Goal: Task Accomplishment & Management: Manage account settings

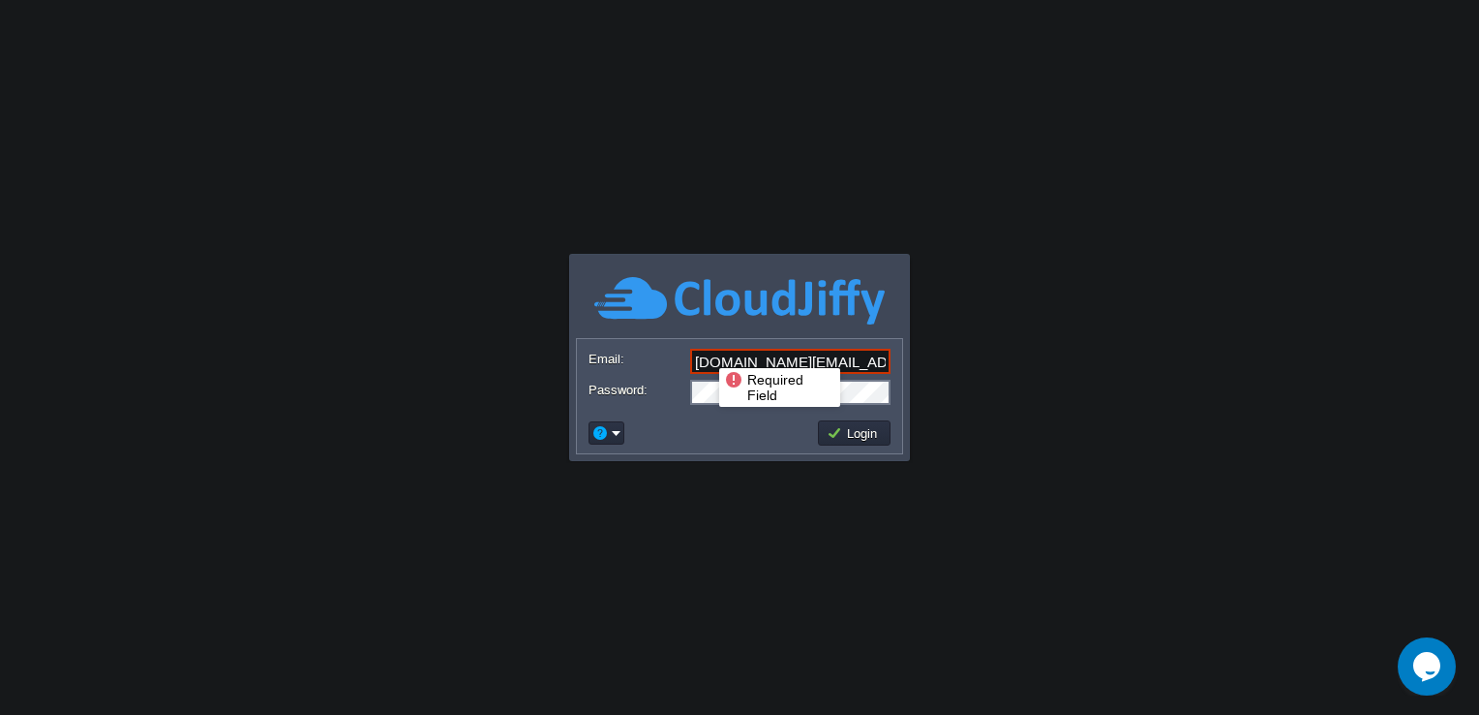
drag, startPoint x: 868, startPoint y: 362, endPoint x: 610, endPoint y: 337, distance: 258.8
click at [610, 338] on div "Email: [DOMAIN_NAME][EMAIL_ADDRESS][DOMAIN_NAME] Password: Login" at bounding box center [739, 396] width 327 height 116
type input "[EMAIL_ADDRESS][DOMAIN_NAME]"
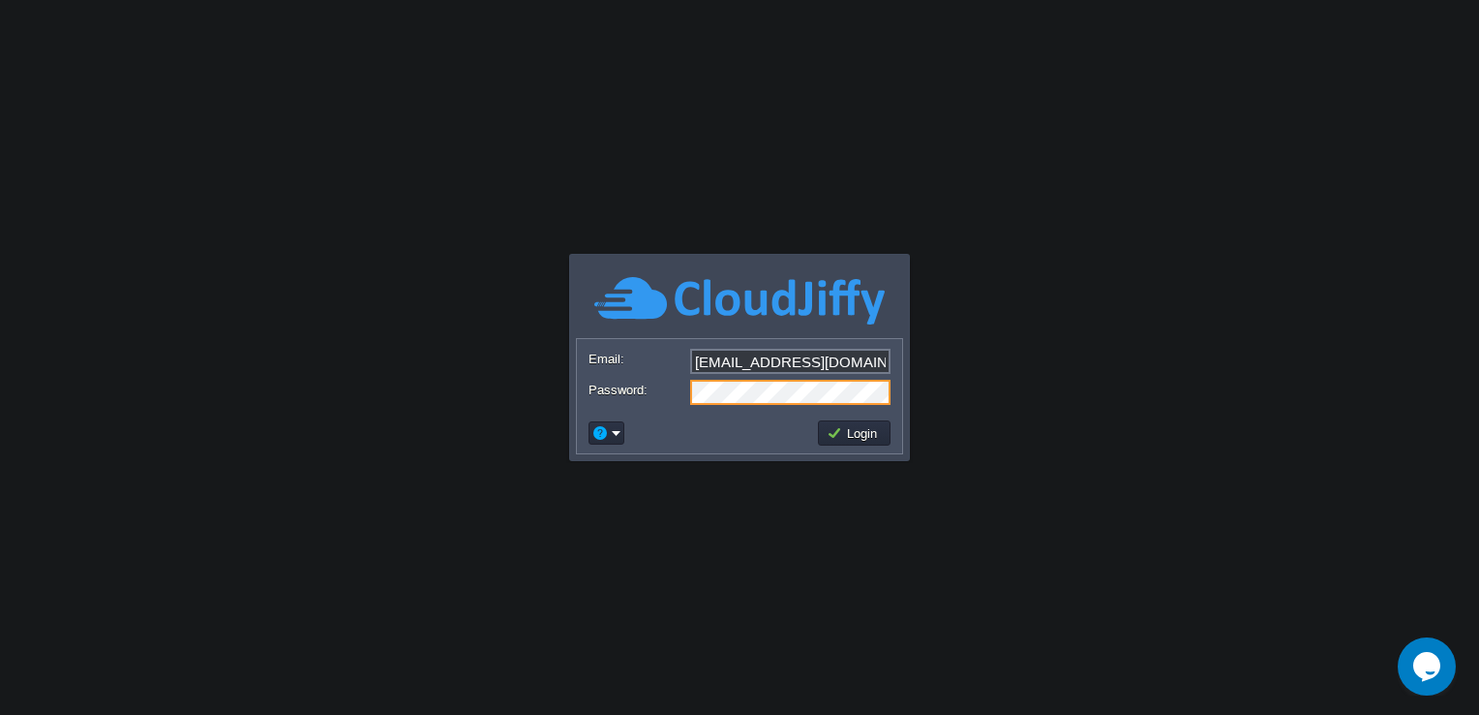
click at [577, 388] on form "Email: [EMAIL_ADDRESS][DOMAIN_NAME] Password:" at bounding box center [739, 376] width 325 height 74
click at [1076, 341] on body "Application Platform v.8.10.2 Required Field Email: [EMAIL_ADDRESS][DOMAIN_NAME…" at bounding box center [739, 357] width 1479 height 715
click at [881, 431] on button "Login" at bounding box center [855, 432] width 56 height 17
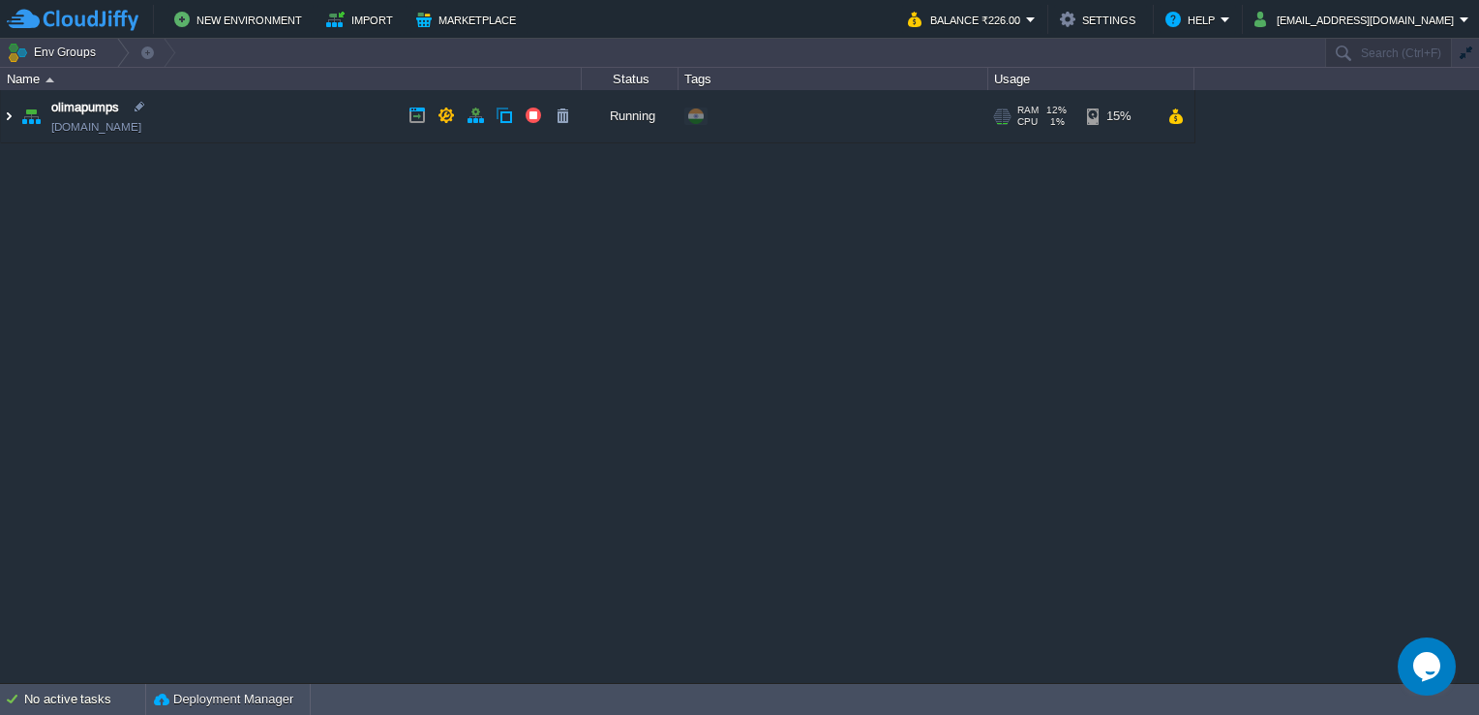
click at [4, 114] on img at bounding box center [8, 116] width 15 height 52
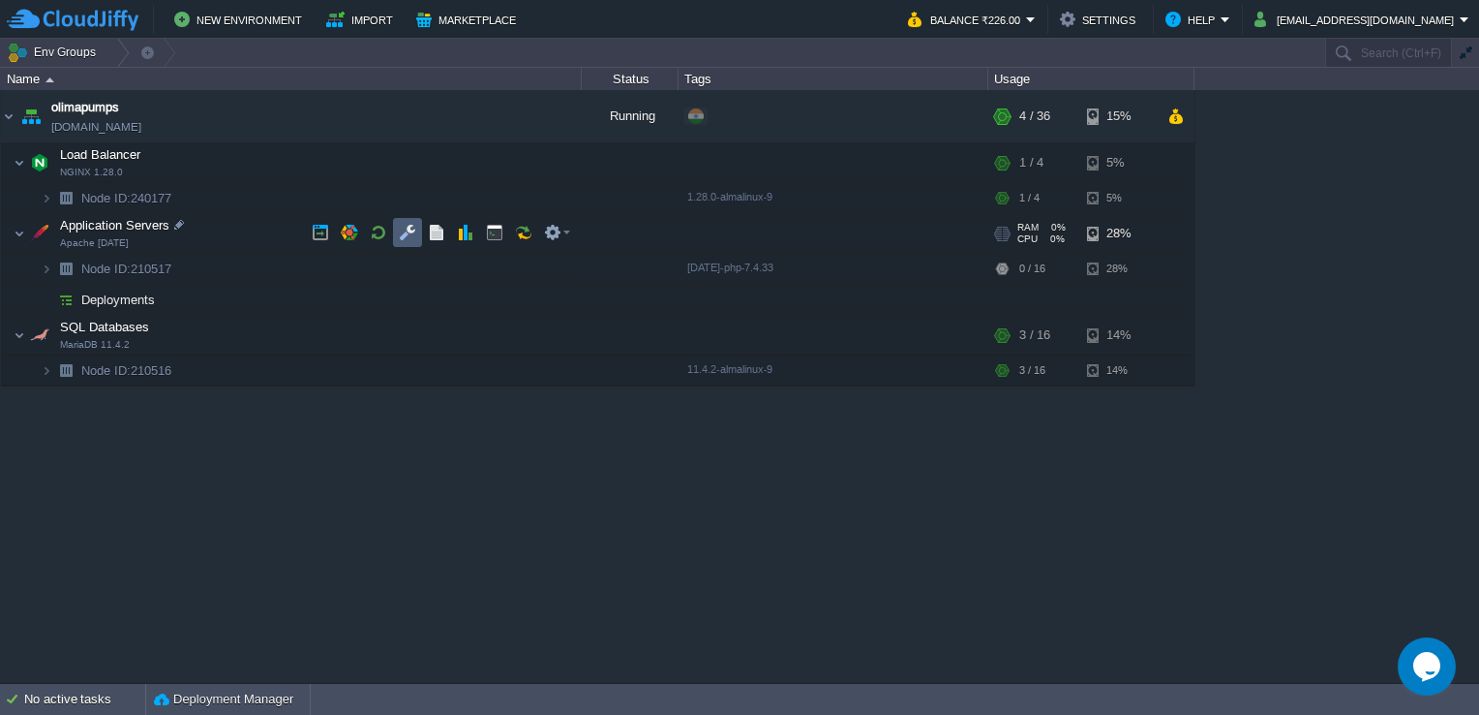
click at [402, 225] on button "button" at bounding box center [407, 232] width 17 height 17
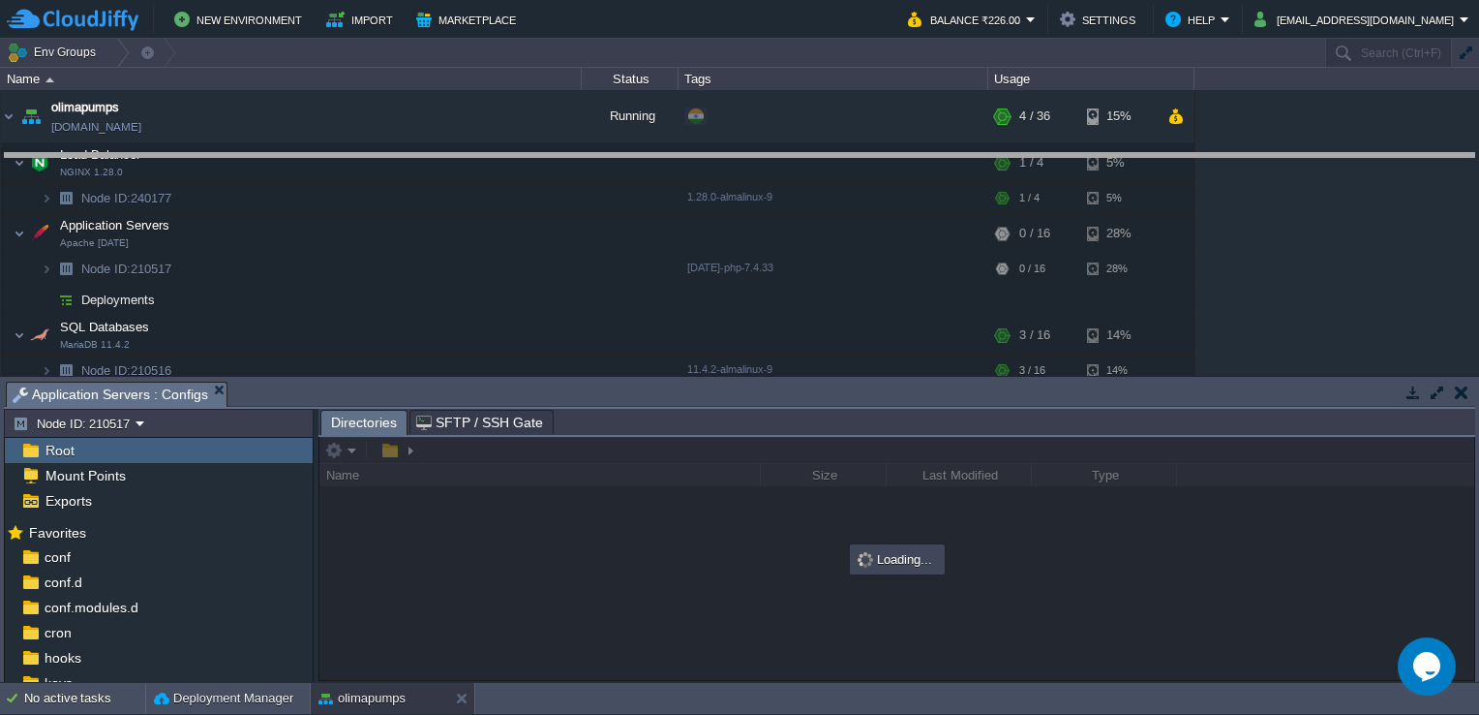
drag, startPoint x: 483, startPoint y: 401, endPoint x: 520, endPoint y: 251, distance: 154.5
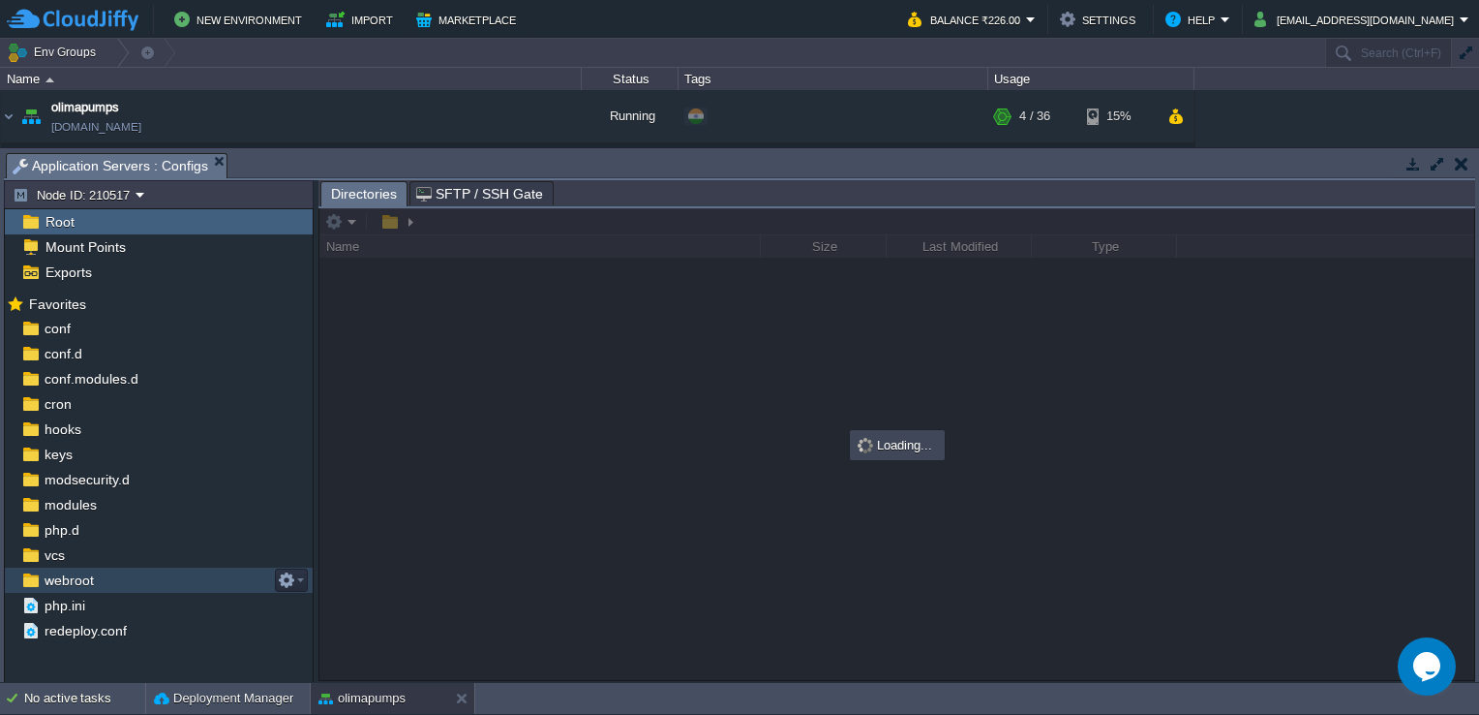
click at [85, 576] on span "webroot" at bounding box center [69, 579] width 56 height 17
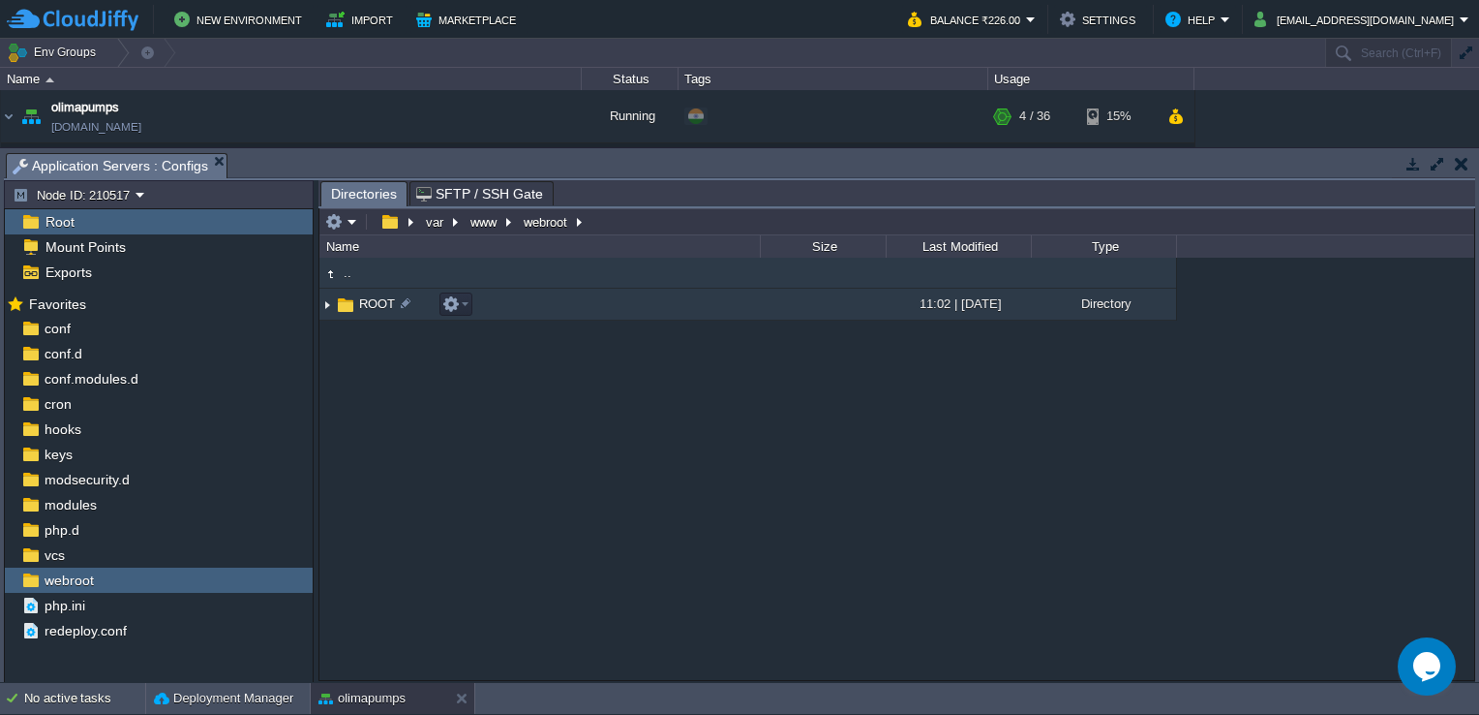
click at [365, 299] on span "ROOT" at bounding box center [377, 303] width 42 height 16
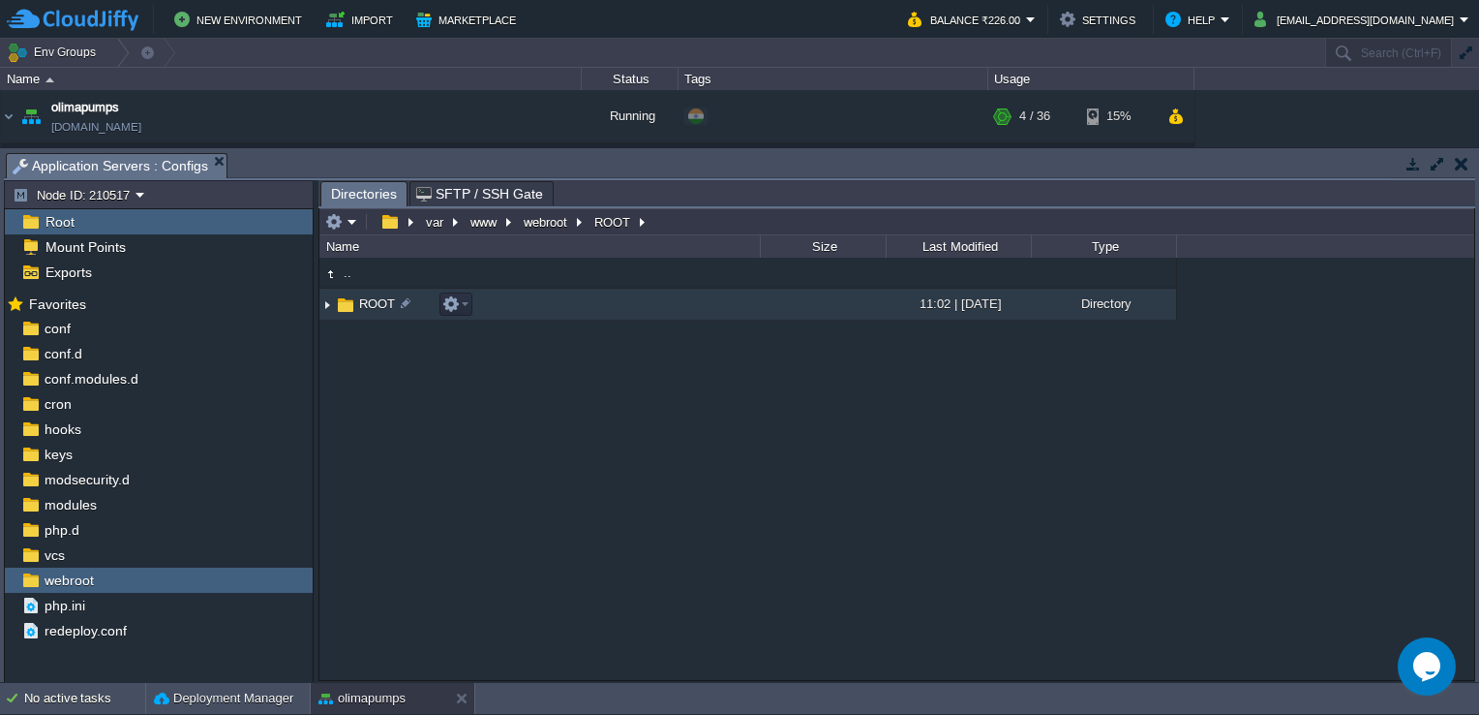
click at [365, 299] on span "ROOT" at bounding box center [377, 303] width 42 height 16
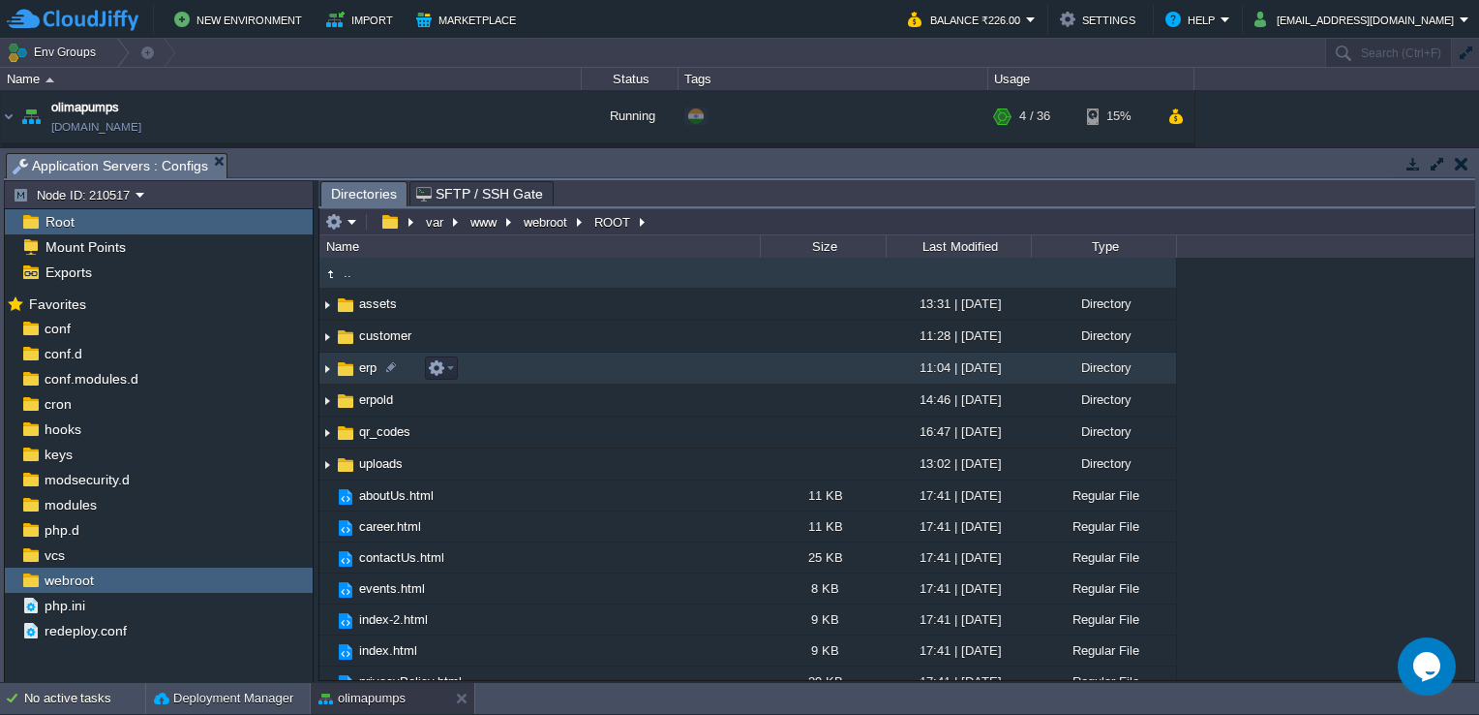
click at [369, 374] on span "erp" at bounding box center [367, 367] width 23 height 16
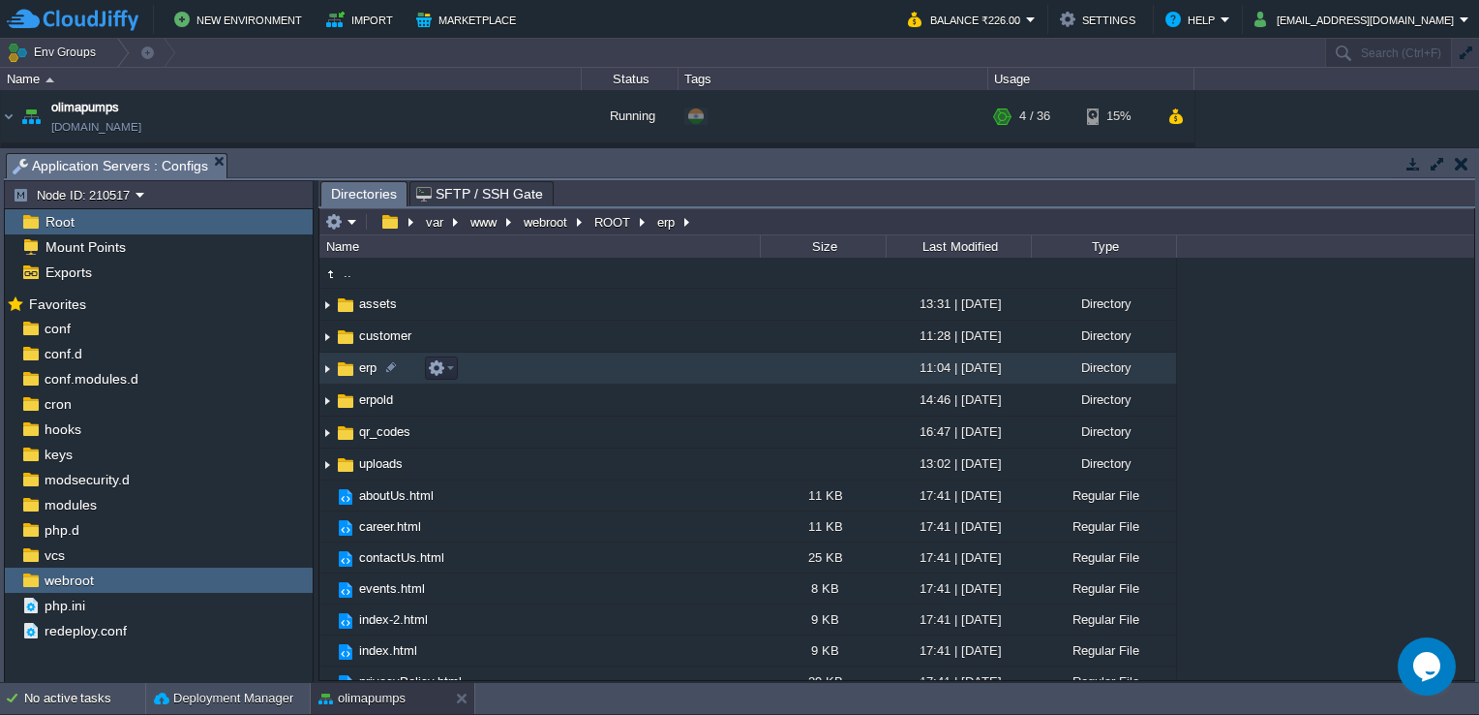
click at [369, 374] on span "erp" at bounding box center [367, 367] width 23 height 16
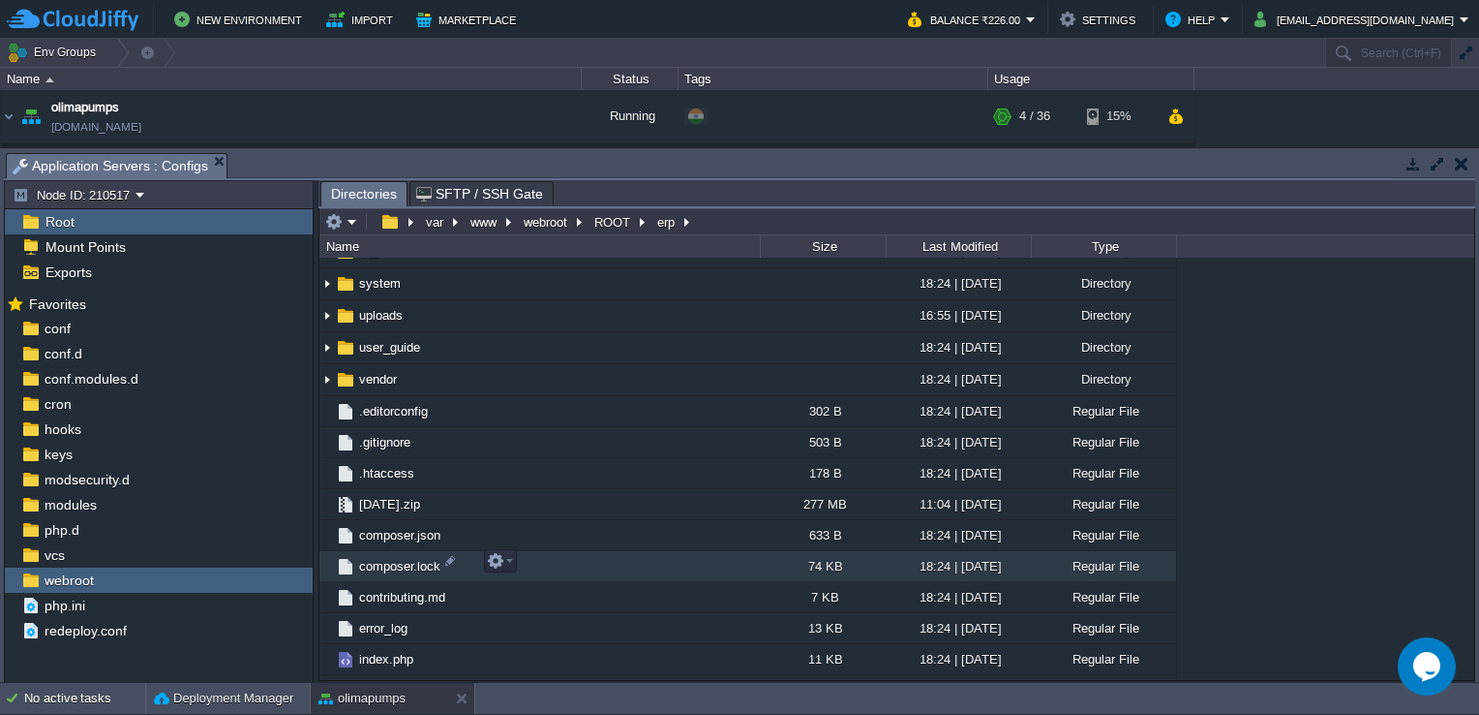
scroll to position [419, 0]
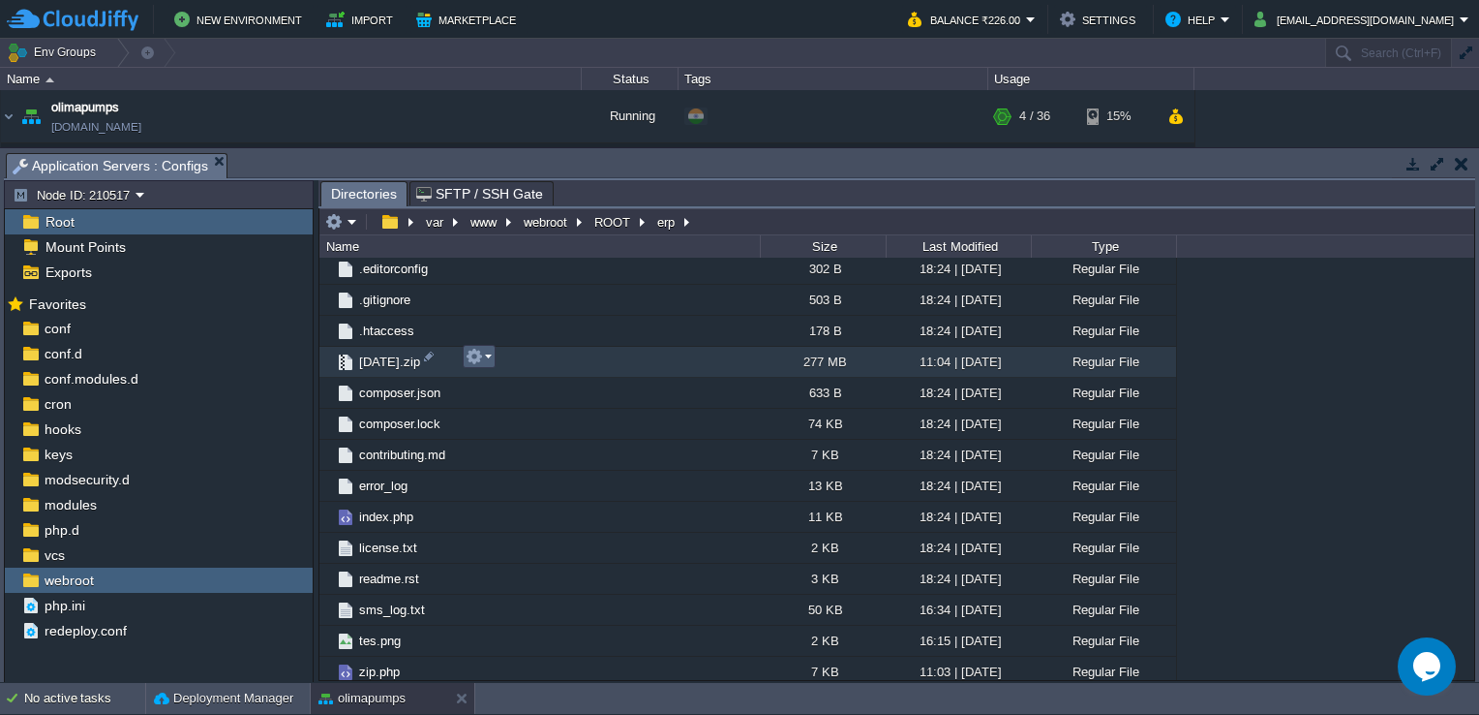
click at [490, 358] on em at bounding box center [479, 356] width 26 height 17
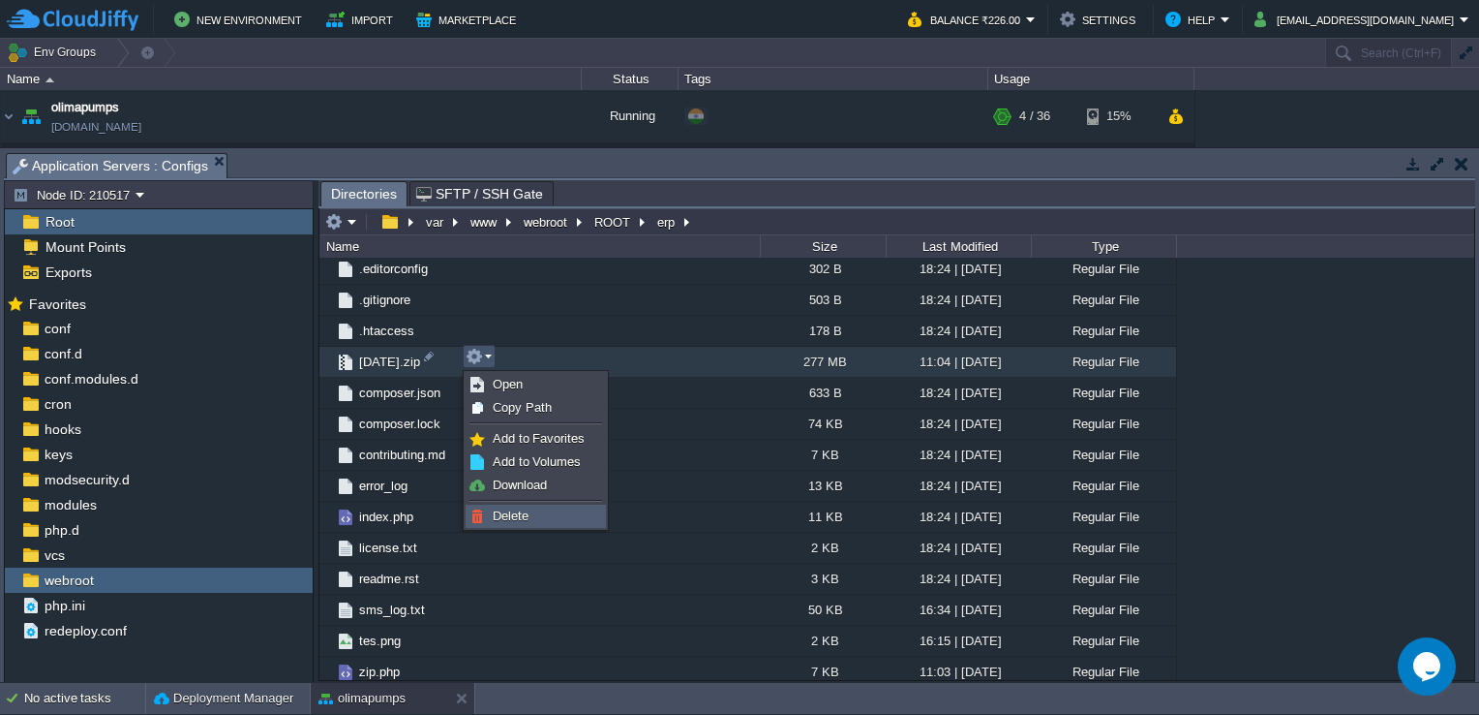
click at [515, 513] on span "Delete" at bounding box center [511, 515] width 36 height 15
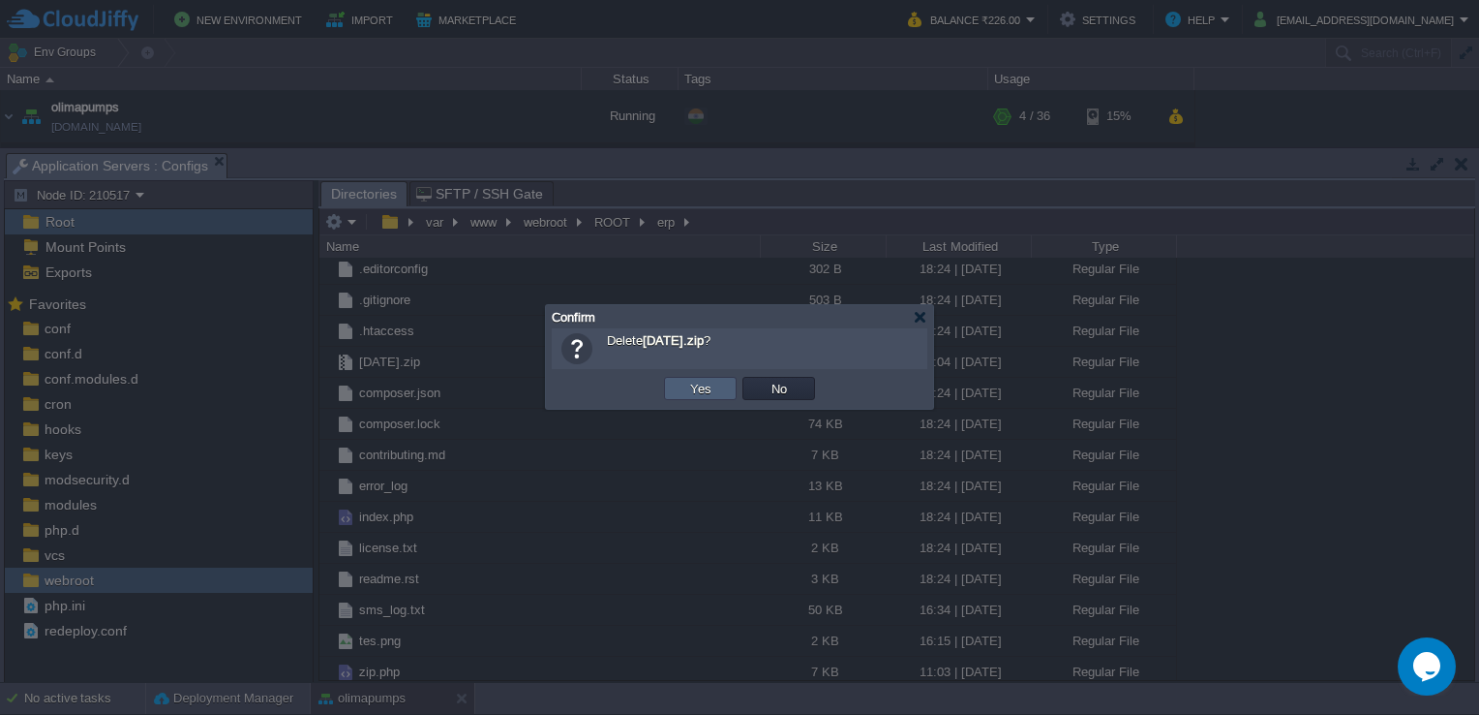
click at [705, 389] on button "Yes" at bounding box center [701, 388] width 33 height 17
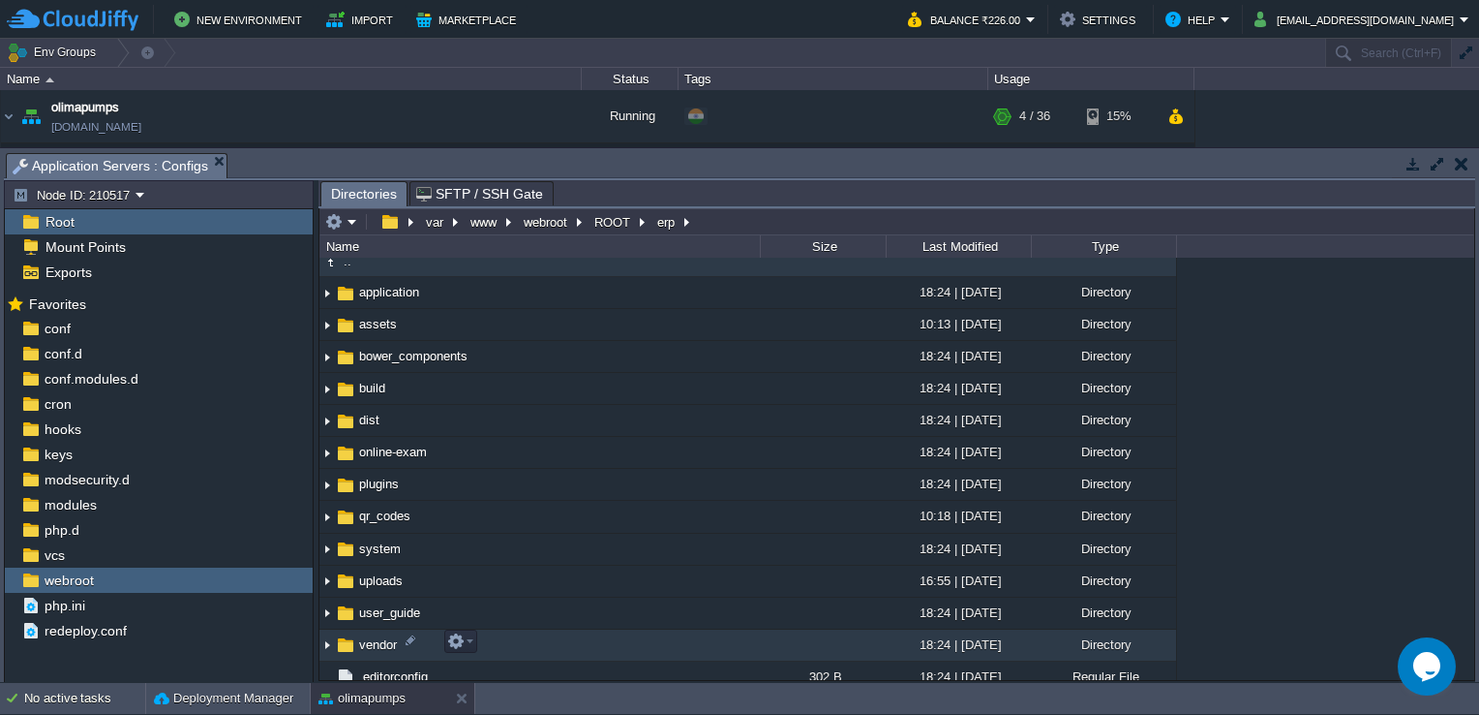
scroll to position [0, 0]
